Goal: Download file/media

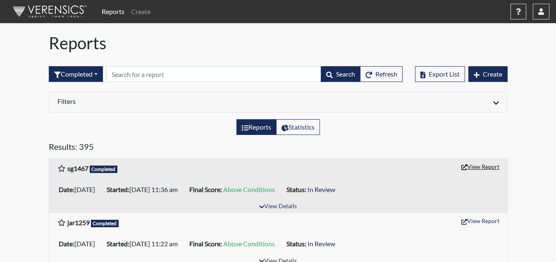
click at [477, 165] on button "View Report" at bounding box center [480, 166] width 45 height 13
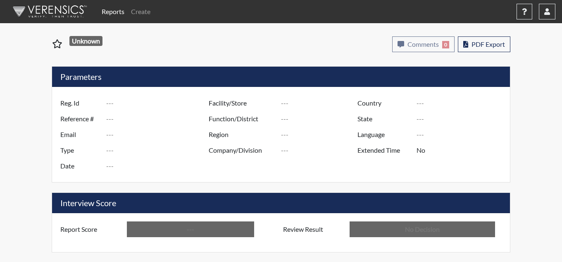
type input "sg1467"
type input "51389"
type input "---"
type input "Corrections Pre-Employment"
type input "[DATE]"
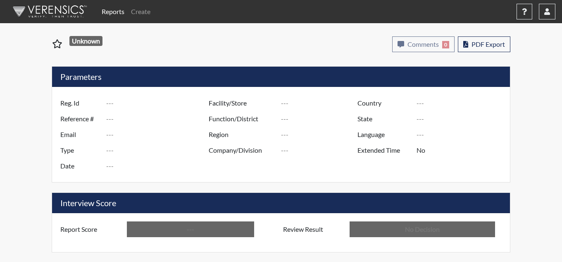
type input "[PERSON_NAME]"
type input "[GEOGRAPHIC_DATA]"
type input "[US_STATE]"
type input "English"
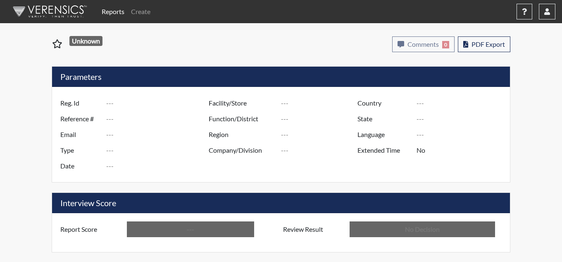
type input "Above Conditions"
type input "In Review"
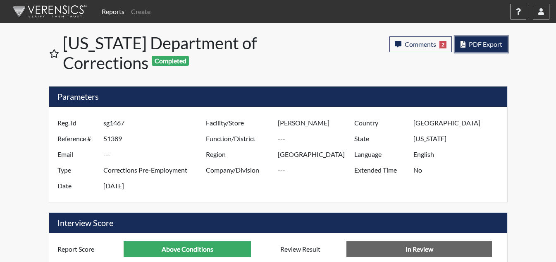
click at [491, 43] on span "PDF Export" at bounding box center [485, 44] width 33 height 8
